Goal: Transaction & Acquisition: Obtain resource

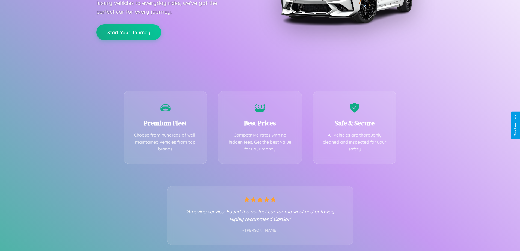
scroll to position [107, 0]
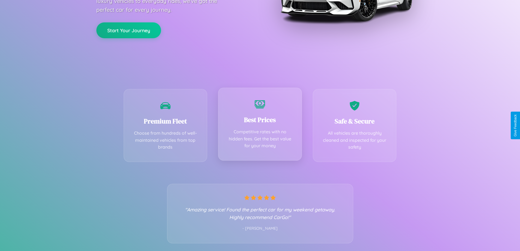
click at [260, 125] on div "Best Prices Competitive rates with no hidden fees. Get the best value for your …" at bounding box center [260, 124] width 84 height 73
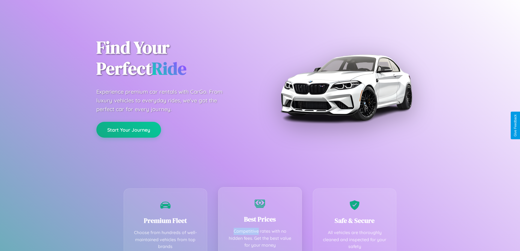
scroll to position [0, 0]
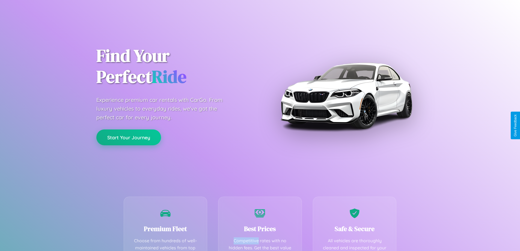
click at [128, 137] on button "Start Your Journey" at bounding box center [128, 137] width 65 height 16
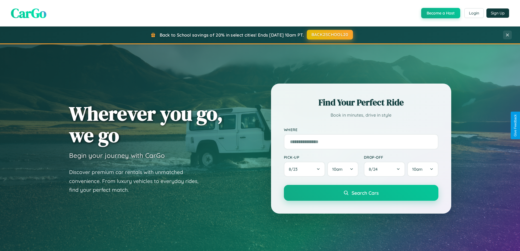
click at [329, 35] on button "BACK2SCHOOL20" at bounding box center [330, 35] width 46 height 10
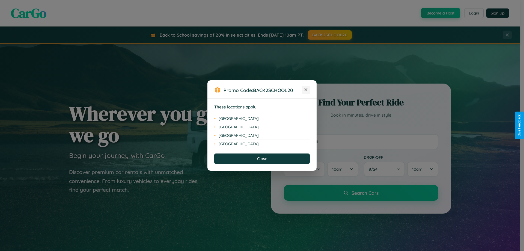
click at [306, 90] on icon at bounding box center [305, 89] width 3 height 3
